Goal: Book appointment/travel/reservation

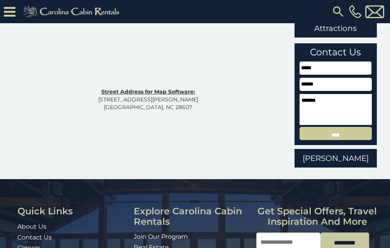
scroll to position [225, 0]
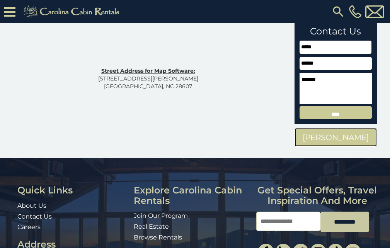
click at [311, 142] on link "Boone Cabins" at bounding box center [335, 137] width 82 height 19
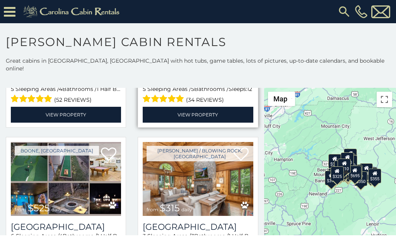
scroll to position [177, 0]
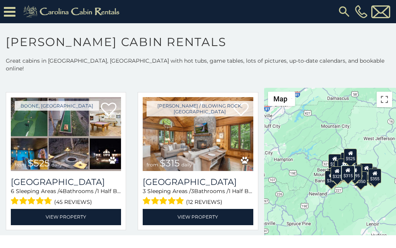
click at [22, 235] on html "**********" at bounding box center [198, 117] width 396 height 235
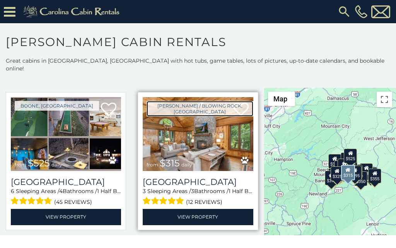
click at [158, 101] on link "[PERSON_NAME] / Blowing Rock, [GEOGRAPHIC_DATA]" at bounding box center [199, 108] width 106 height 15
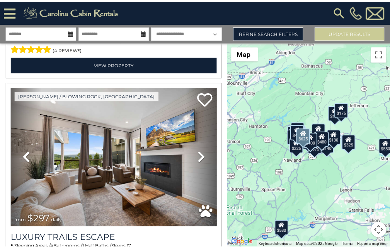
scroll to position [193, 0]
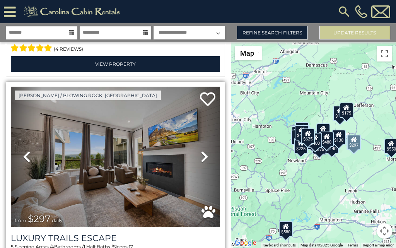
click at [14, 97] on link "Previous" at bounding box center [26, 157] width 31 height 140
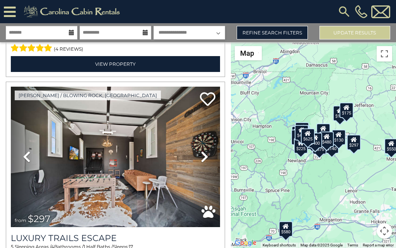
click at [128, 17] on div "[PHONE_NUMBER]" at bounding box center [259, 11] width 263 height 23
click at [251, 27] on link "Refine Search Filters" at bounding box center [271, 33] width 71 height 14
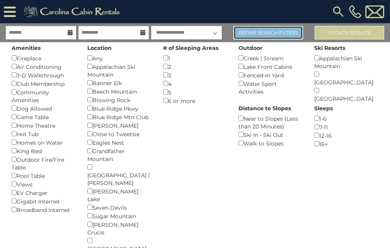
scroll to position [191, 0]
